Goal: Information Seeking & Learning: Learn about a topic

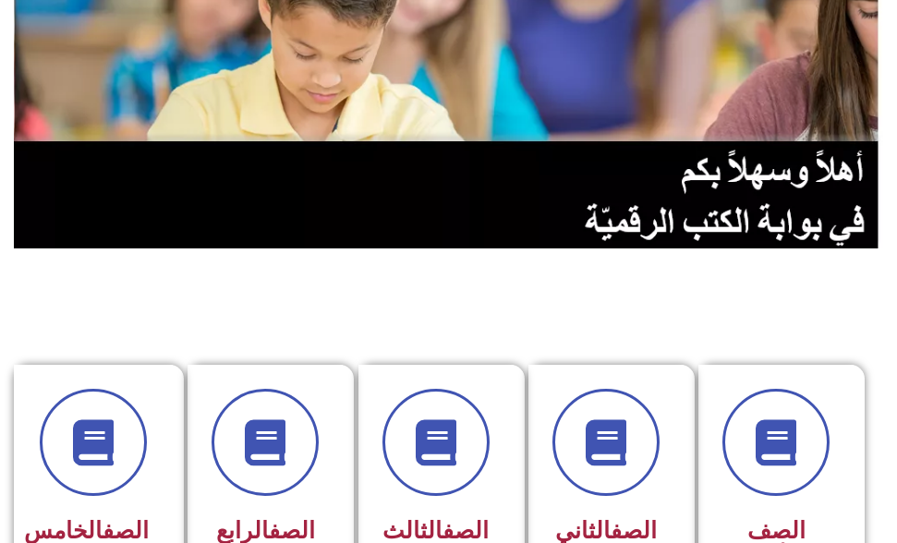
scroll to position [277, 0]
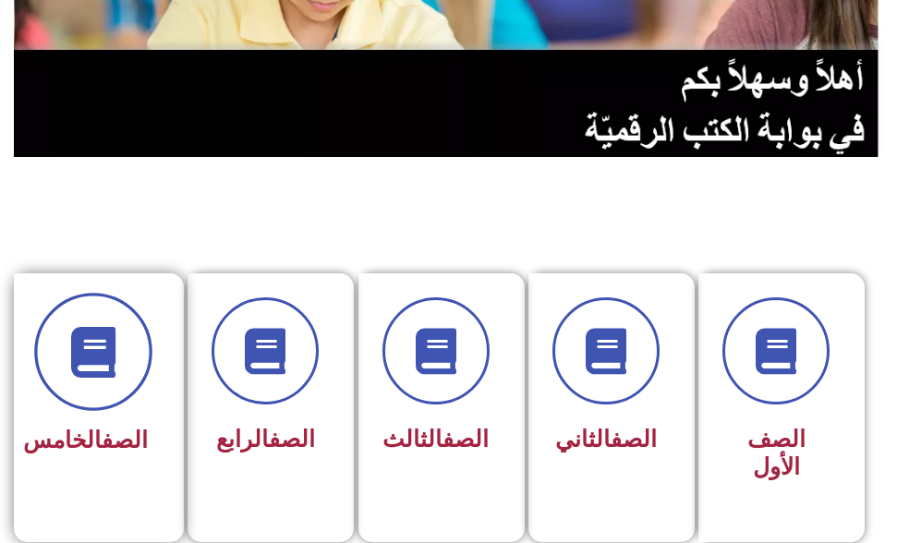
click at [70, 386] on span at bounding box center [93, 352] width 118 height 118
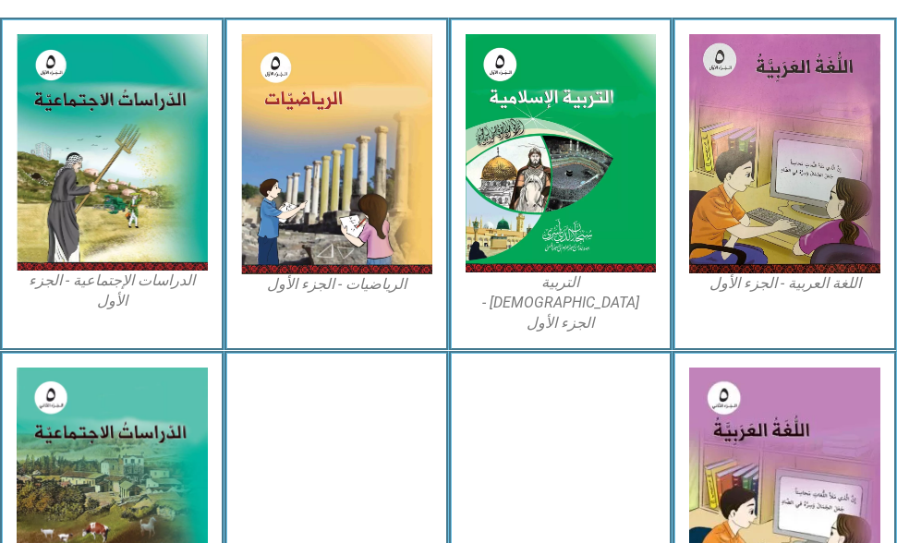
scroll to position [647, 0]
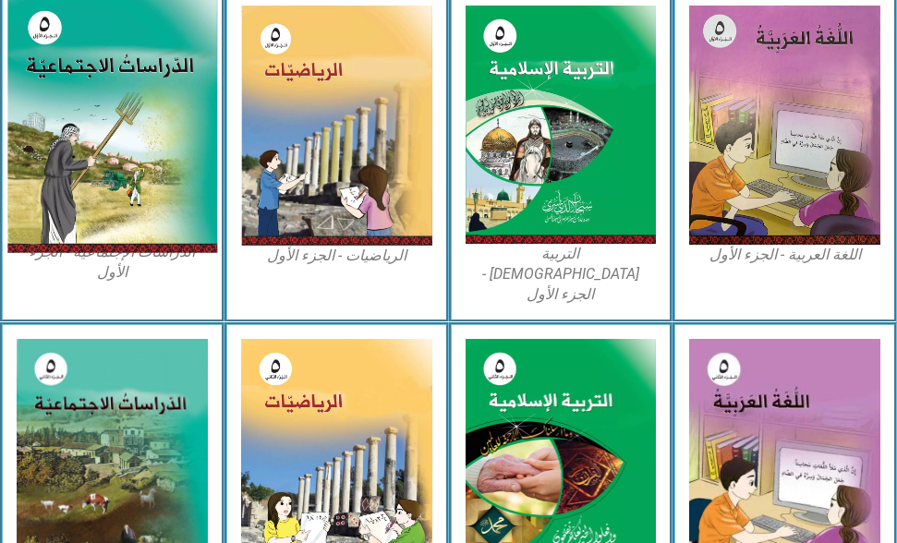
click at [151, 174] on img at bounding box center [112, 124] width 210 height 260
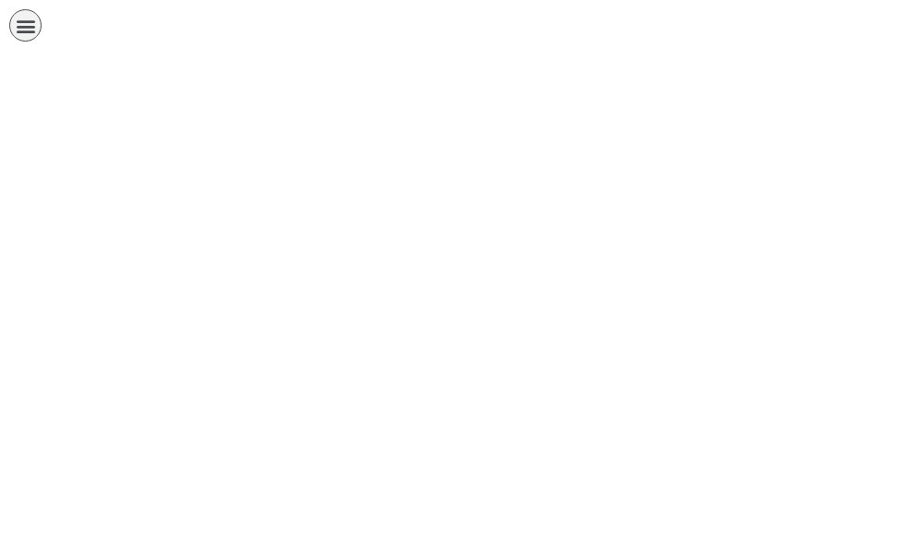
scroll to position [0, 36]
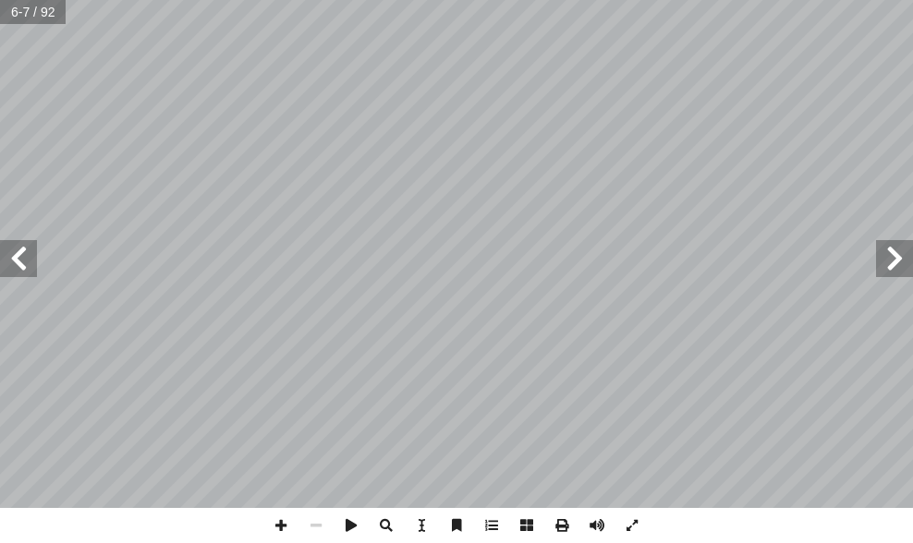
click at [29, 251] on span at bounding box center [18, 258] width 37 height 37
